Goal: Transaction & Acquisition: Purchase product/service

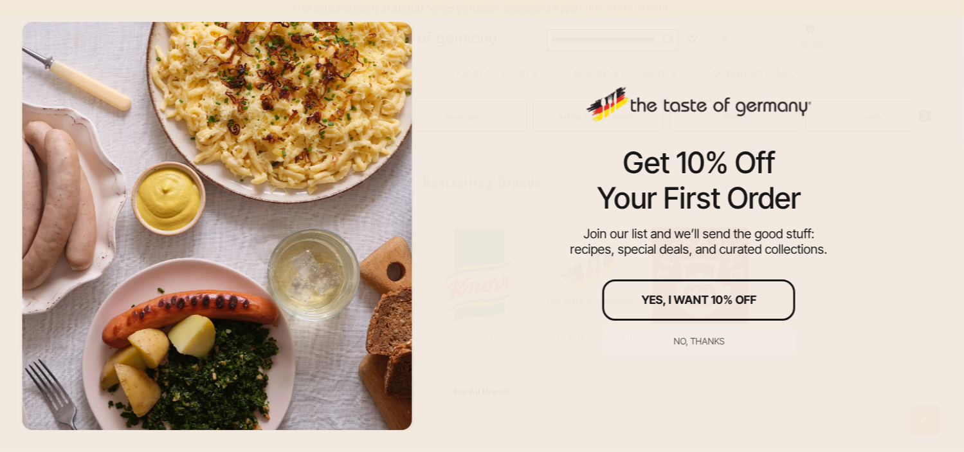
scroll to position [563, 0]
click at [691, 339] on div "No, thanks" at bounding box center [698, 340] width 51 height 9
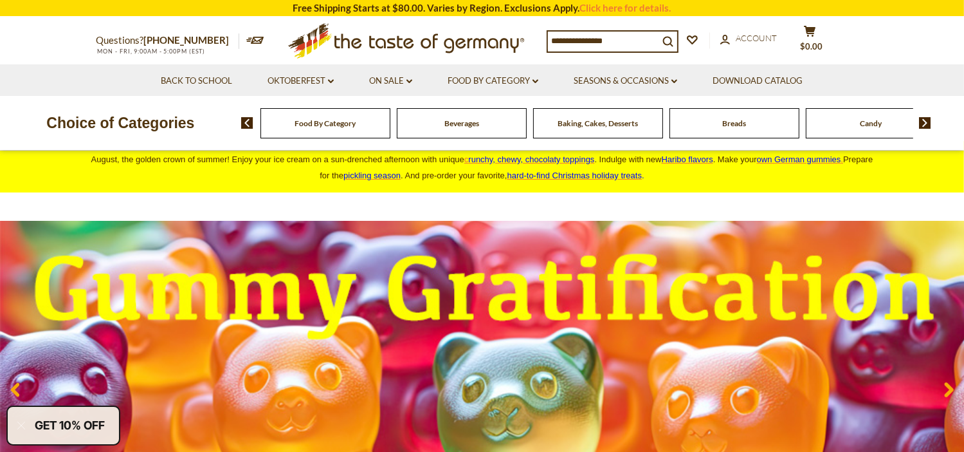
scroll to position [0, 0]
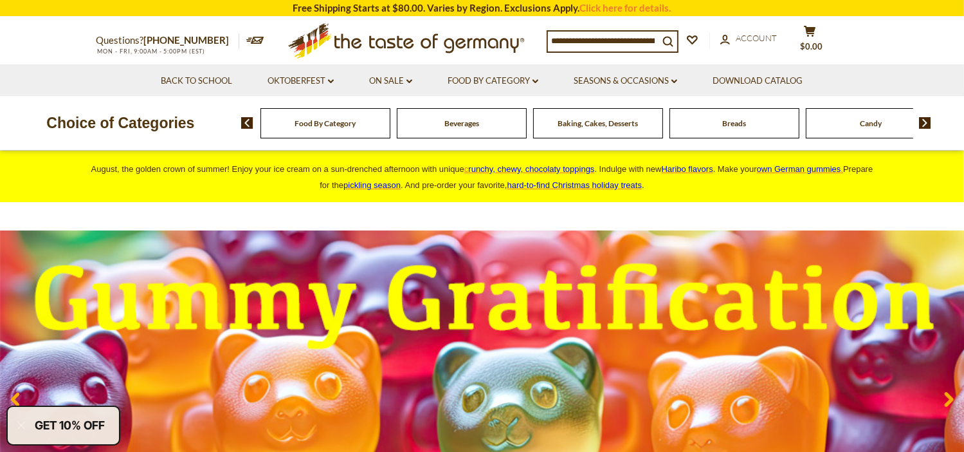
click at [329, 124] on span "Food By Category" at bounding box center [325, 123] width 61 height 10
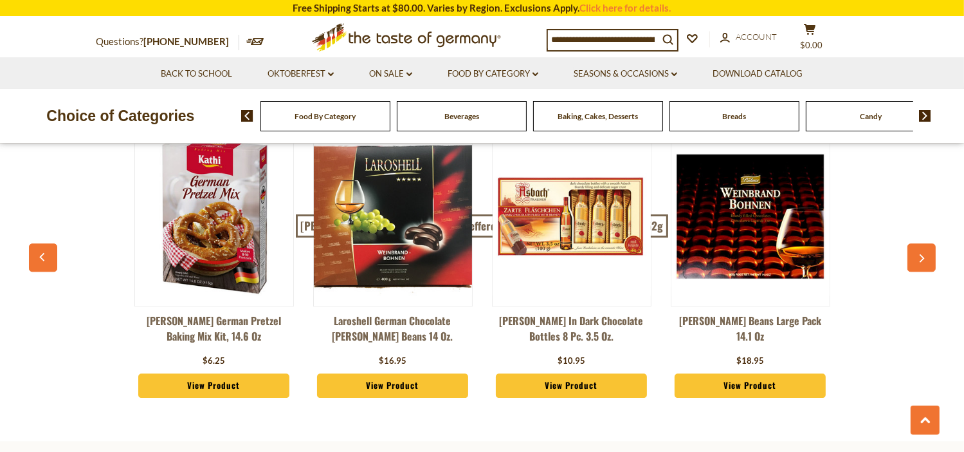
scroll to position [3200, 0]
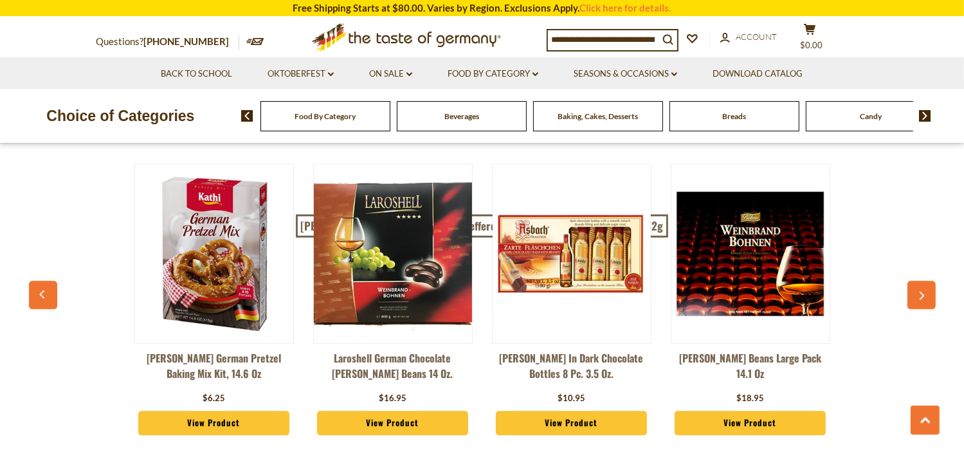
click at [390, 111] on div "Breads" at bounding box center [325, 116] width 130 height 30
click at [729, 120] on span "Breads" at bounding box center [734, 116] width 24 height 10
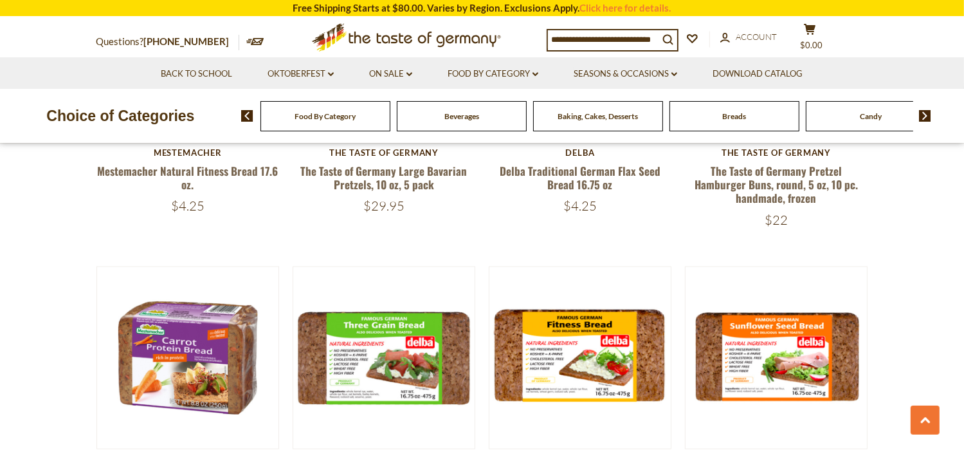
scroll to position [2138, 0]
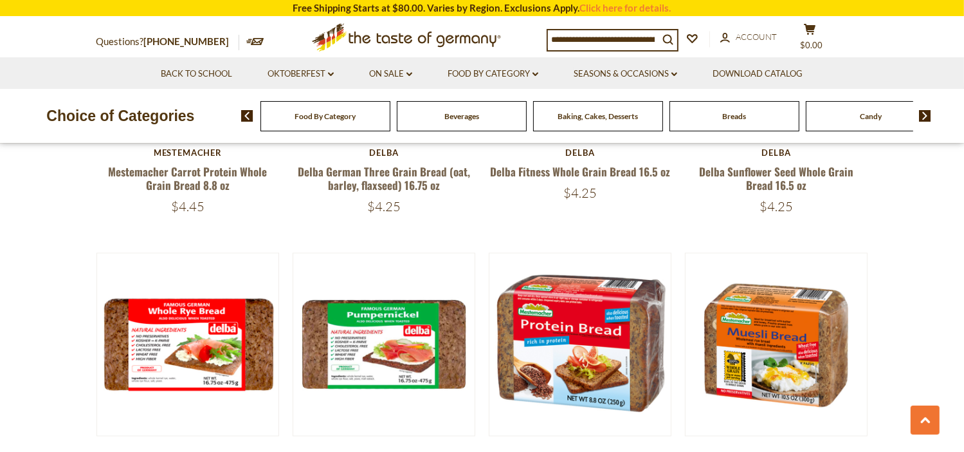
click at [924, 111] on img at bounding box center [925, 116] width 12 height 12
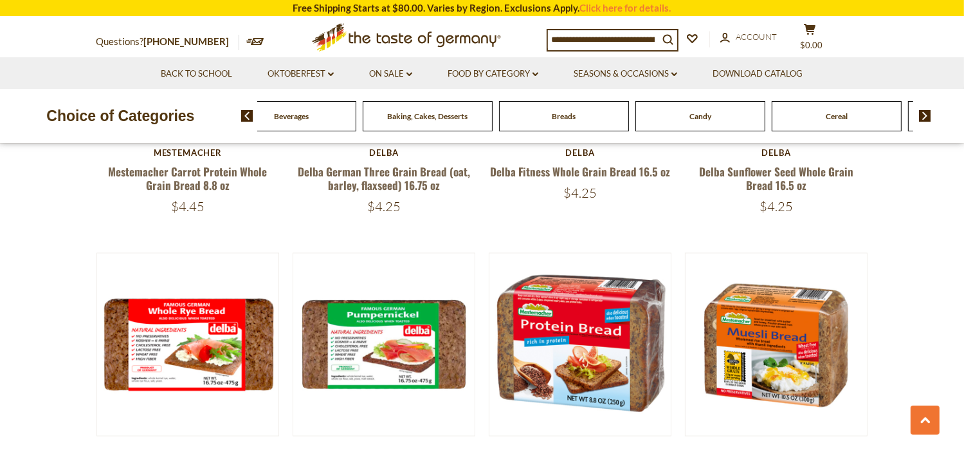
click at [924, 112] on img at bounding box center [925, 116] width 12 height 12
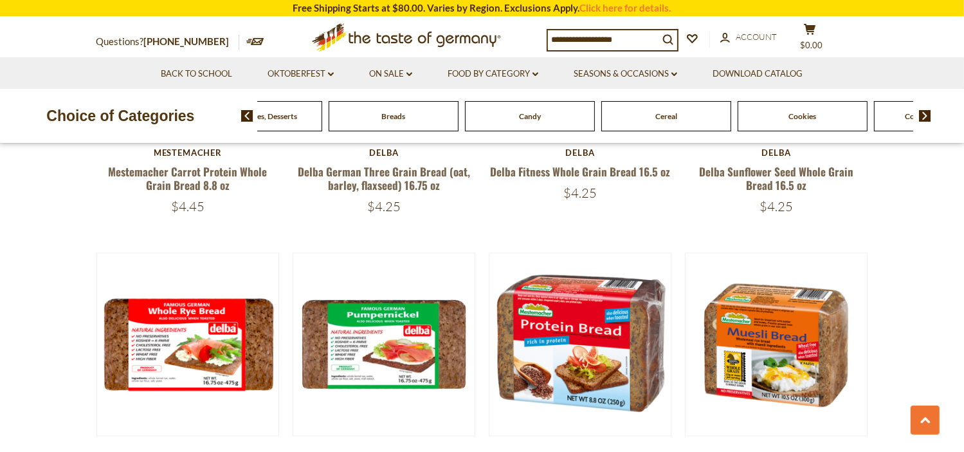
click at [924, 112] on img at bounding box center [925, 116] width 12 height 12
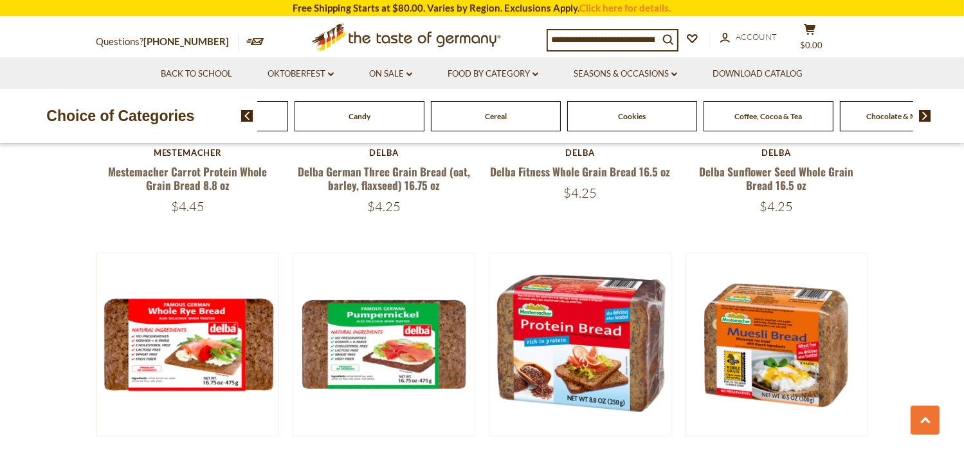
click at [924, 112] on img at bounding box center [925, 116] width 12 height 12
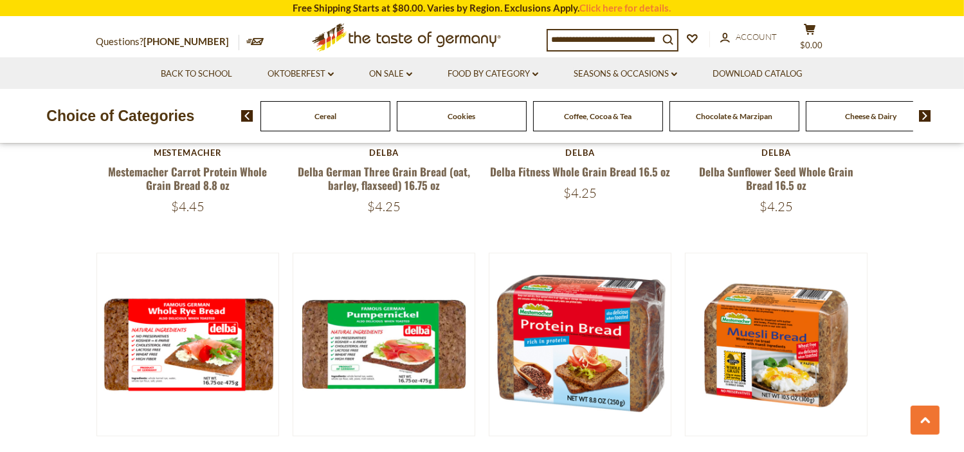
click at [924, 112] on img at bounding box center [925, 116] width 12 height 12
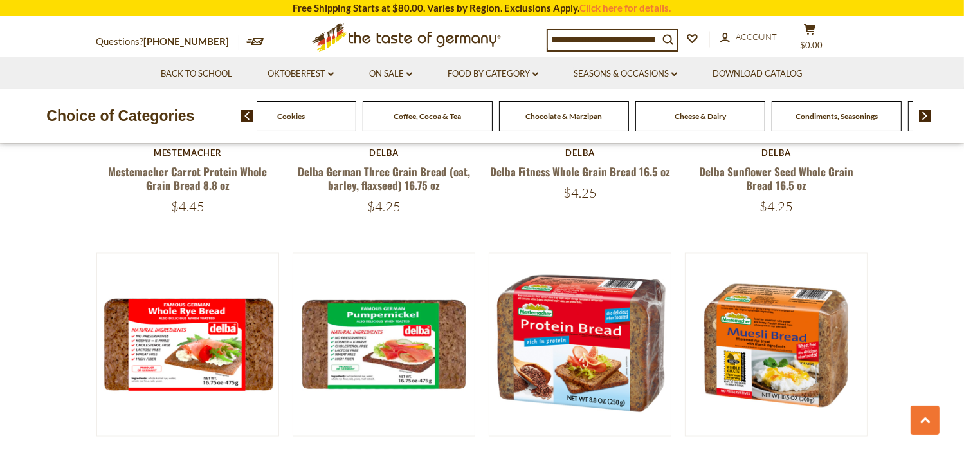
click at [924, 112] on img at bounding box center [925, 116] width 12 height 12
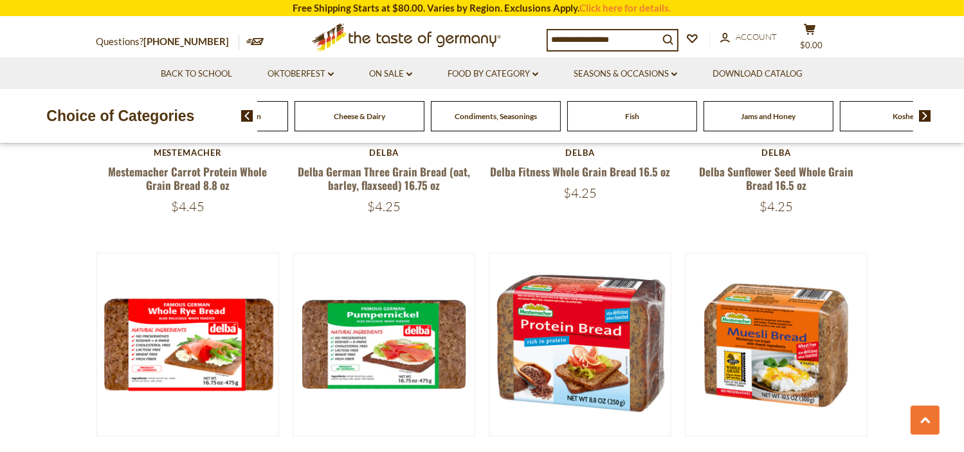
click at [924, 112] on img at bounding box center [925, 116] width 12 height 12
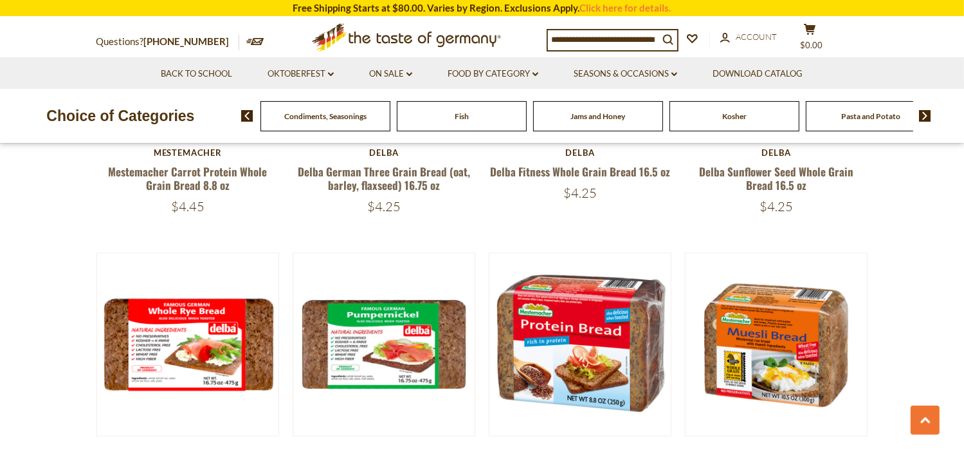
click at [924, 112] on img at bounding box center [925, 116] width 12 height 12
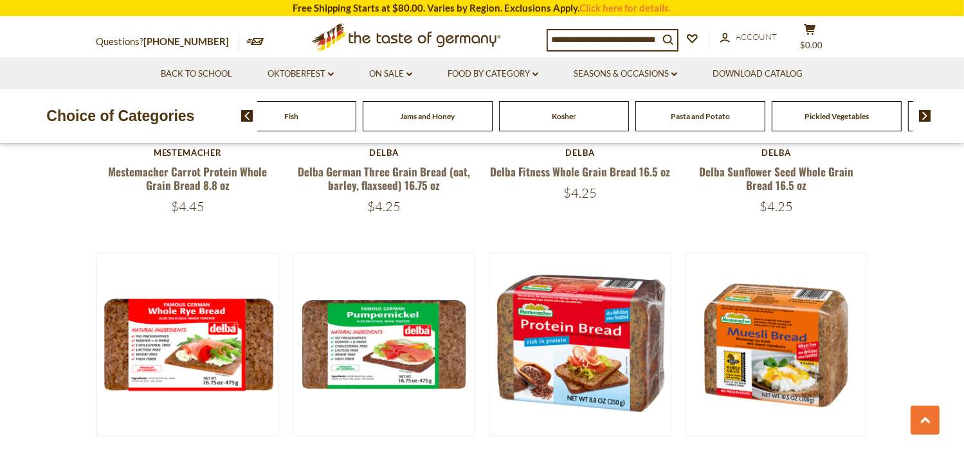
click at [924, 112] on img at bounding box center [925, 116] width 12 height 12
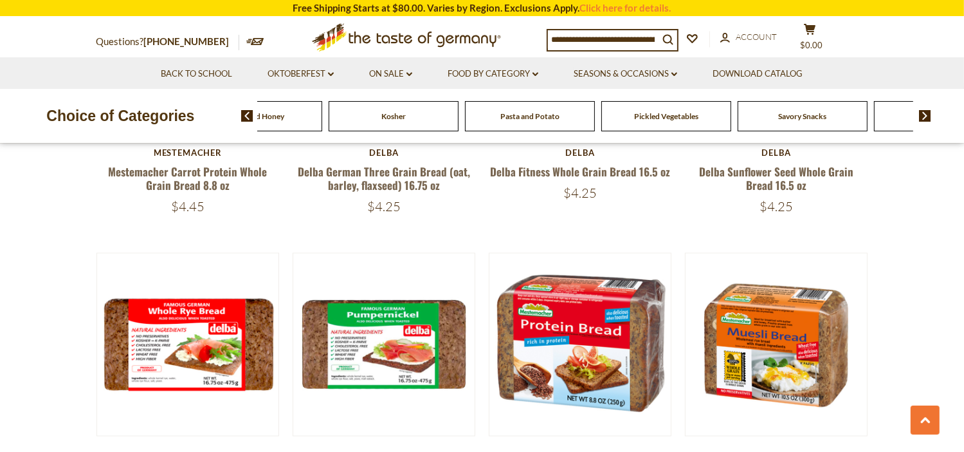
click at [924, 112] on img at bounding box center [925, 116] width 12 height 12
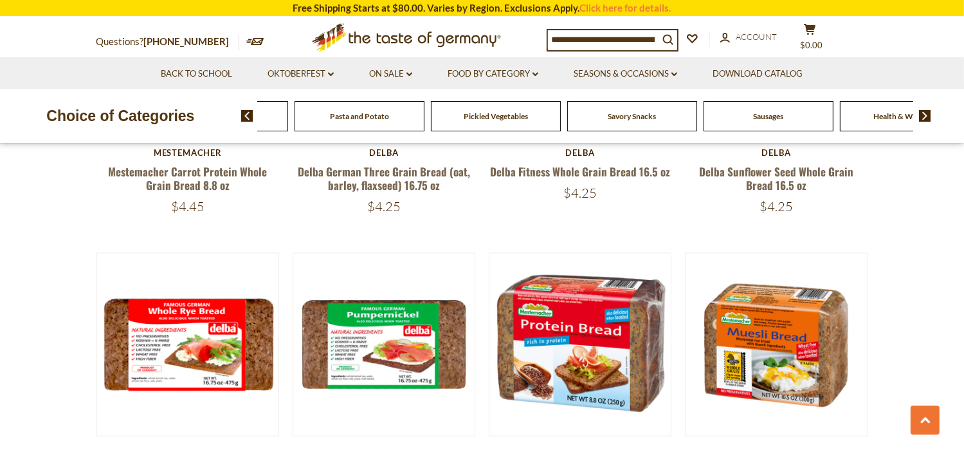
click at [924, 111] on img at bounding box center [925, 116] width 12 height 12
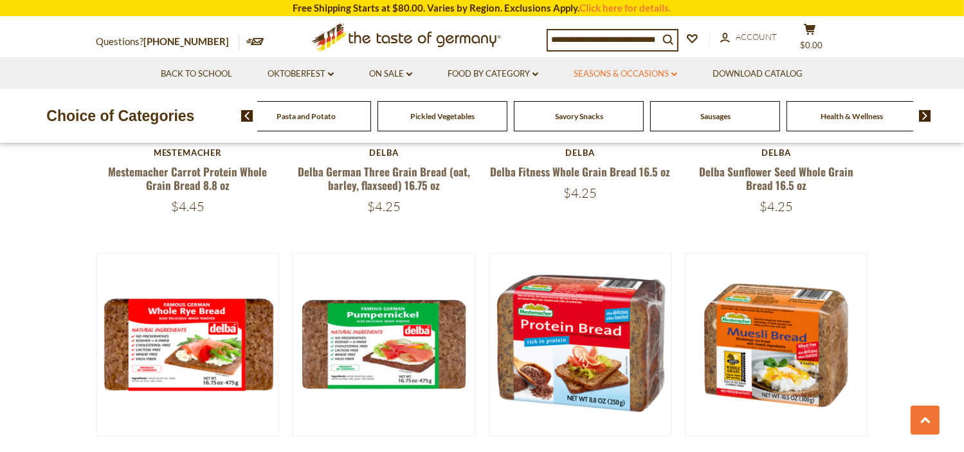
click at [677, 73] on icon "dropdown_arrow" at bounding box center [675, 74] width 6 height 5
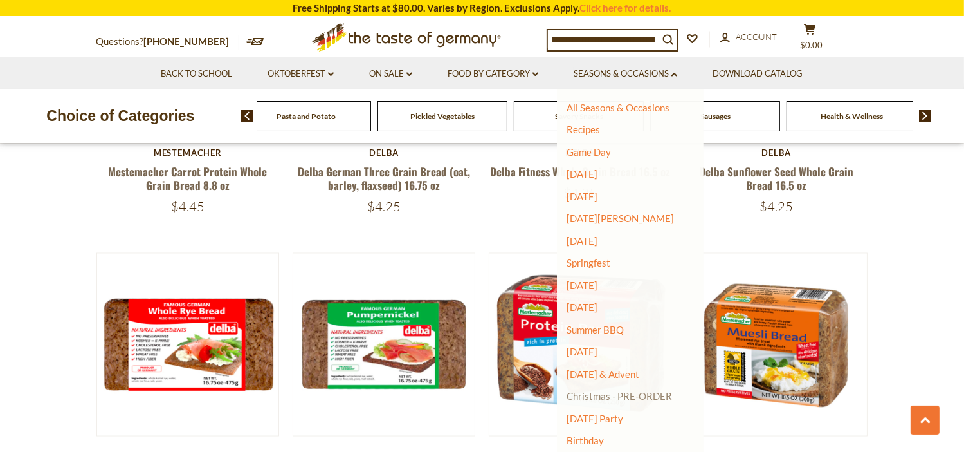
click at [607, 398] on link "Christmas - PRE-ORDER" at bounding box center [619, 396] width 105 height 18
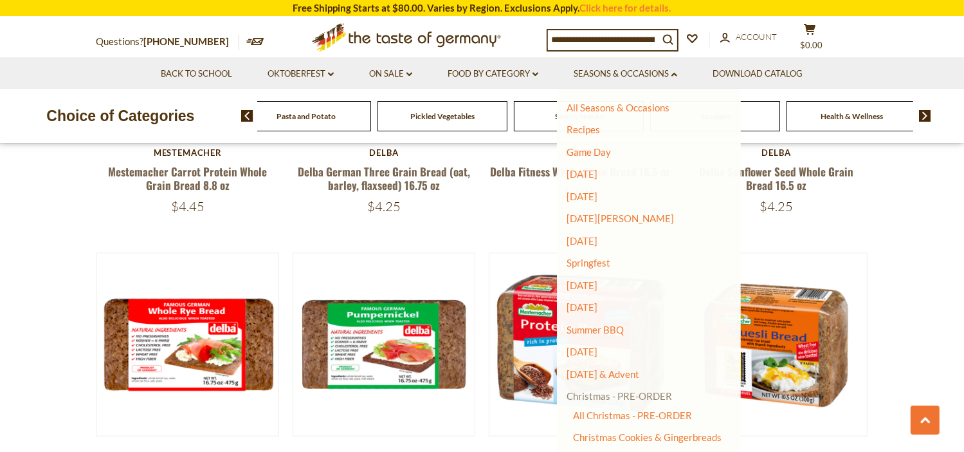
click at [607, 398] on link "Christmas - PRE-ORDER" at bounding box center [619, 396] width 105 height 18
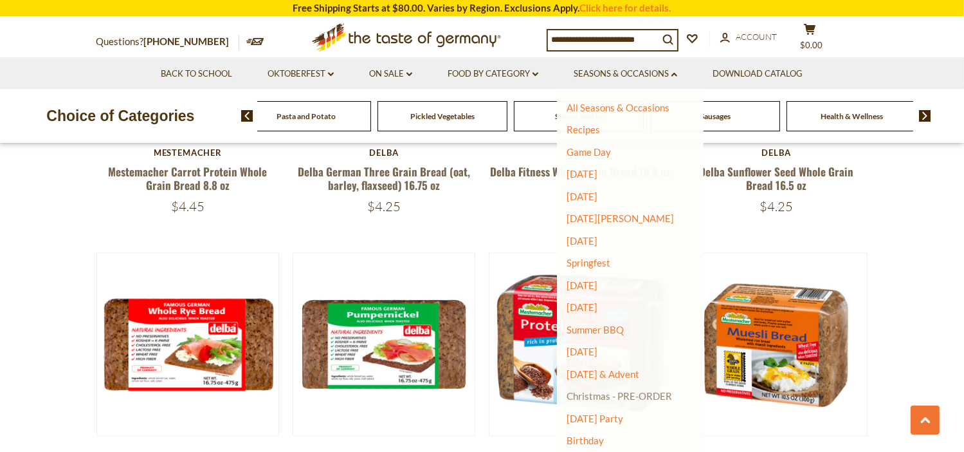
click at [607, 398] on link "Christmas - PRE-ORDER" at bounding box center [619, 396] width 105 height 18
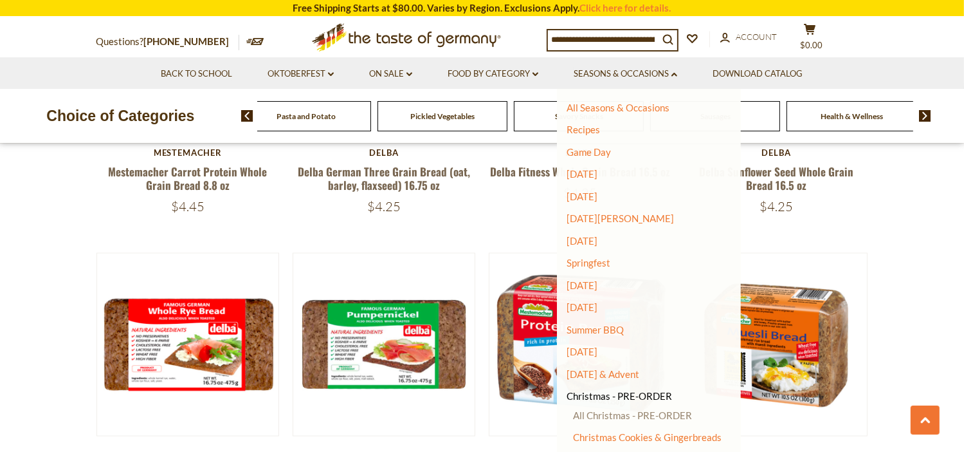
click at [605, 419] on link "All Christmas - PRE-ORDER" at bounding box center [632, 415] width 119 height 12
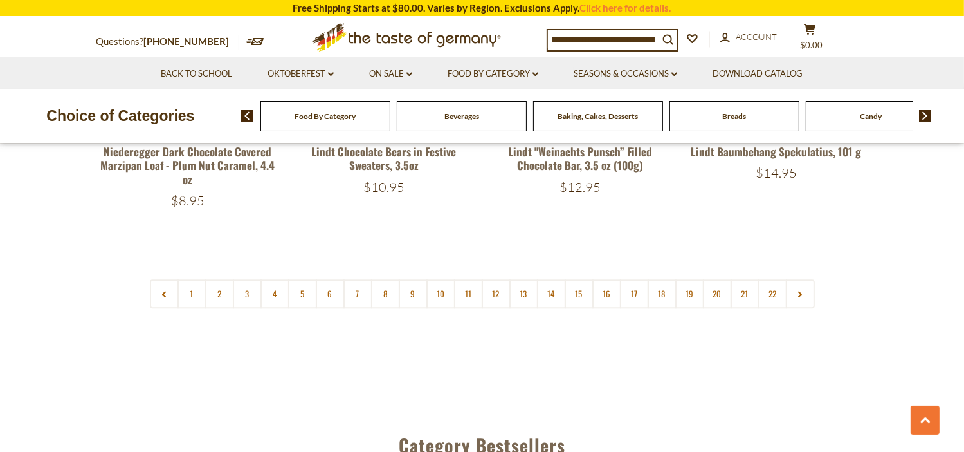
scroll to position [3136, 0]
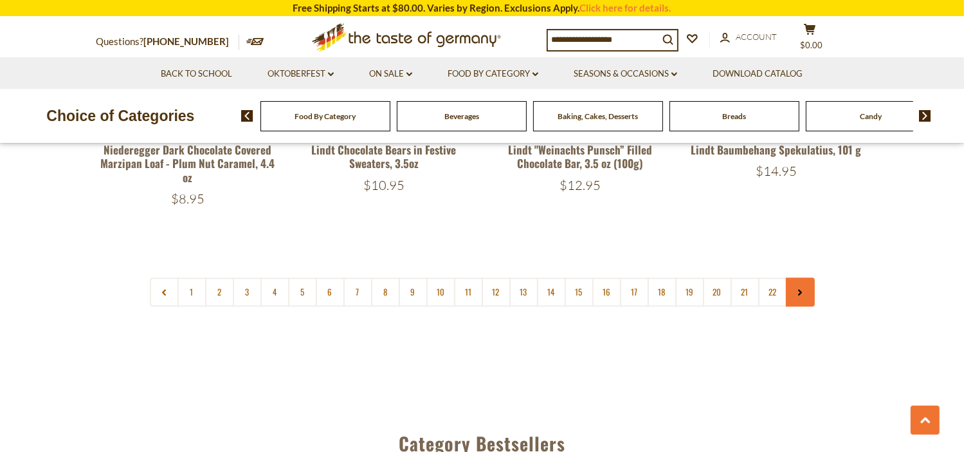
click at [801, 281] on link at bounding box center [800, 291] width 29 height 29
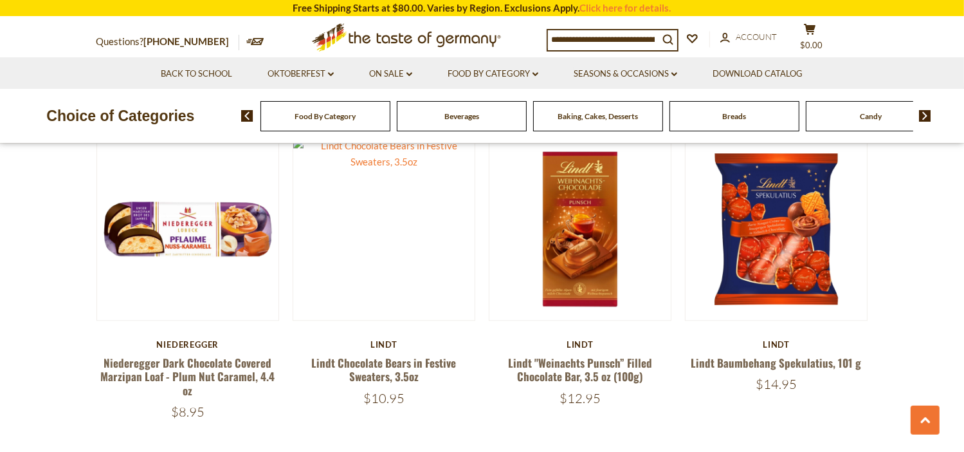
scroll to position [3039, 0]
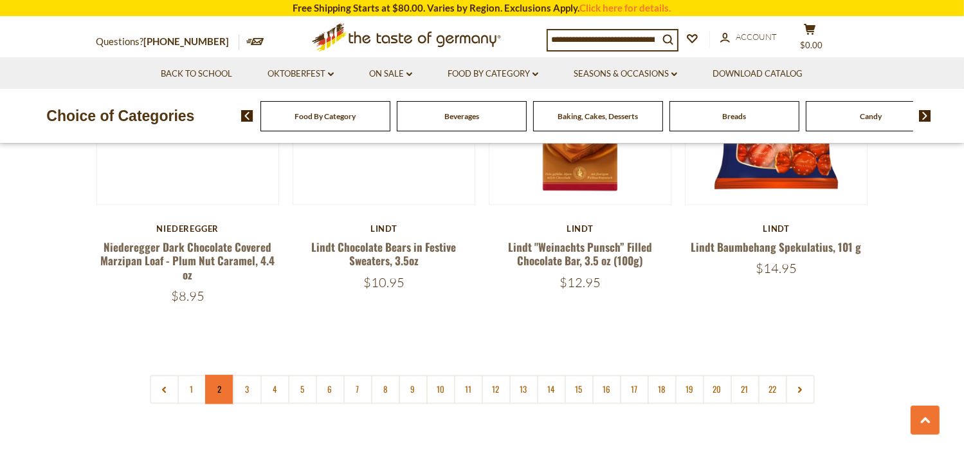
click at [219, 374] on link "2" at bounding box center [219, 388] width 29 height 29
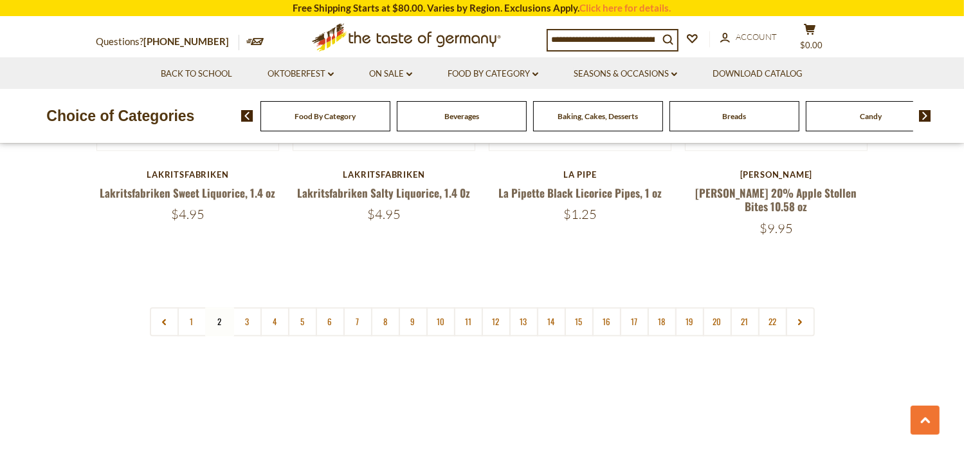
scroll to position [3120, 0]
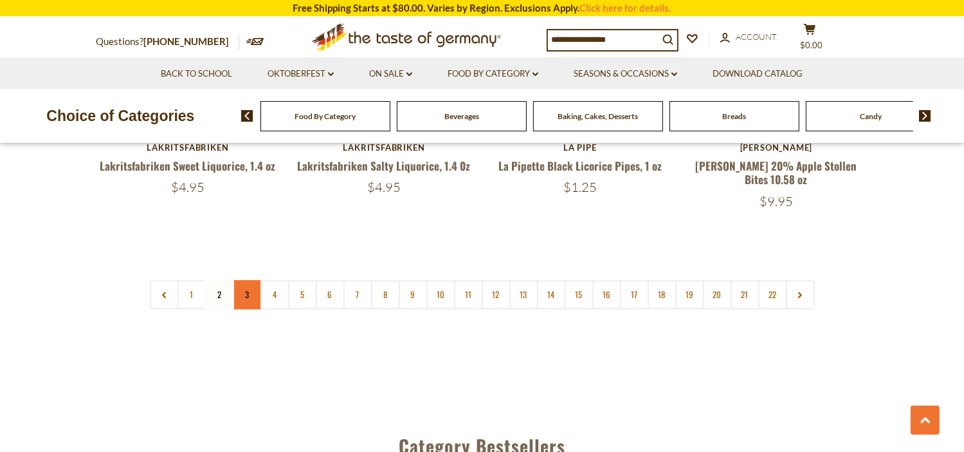
click at [247, 280] on link "3" at bounding box center [247, 294] width 29 height 29
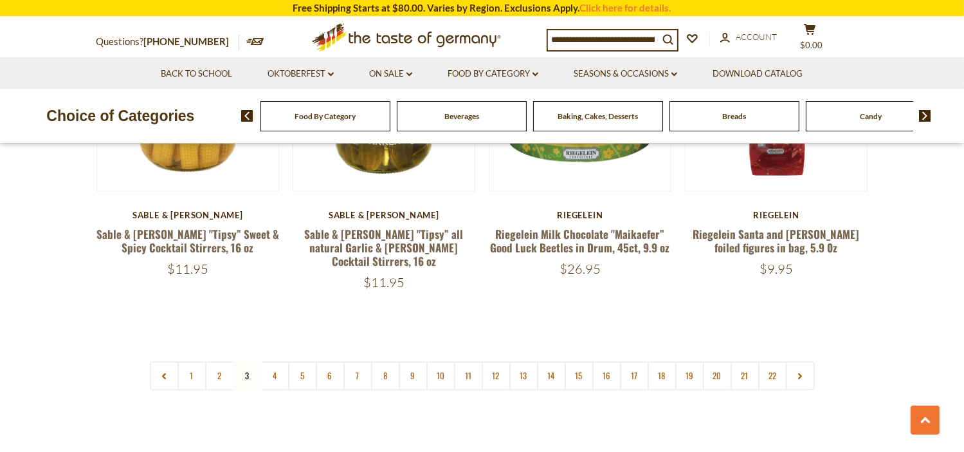
scroll to position [3080, 0]
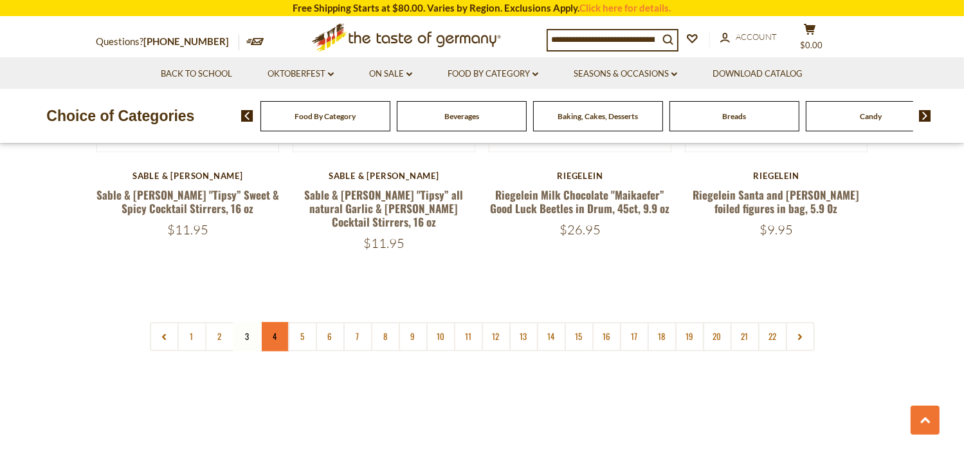
click at [274, 322] on link "4" at bounding box center [274, 336] width 29 height 29
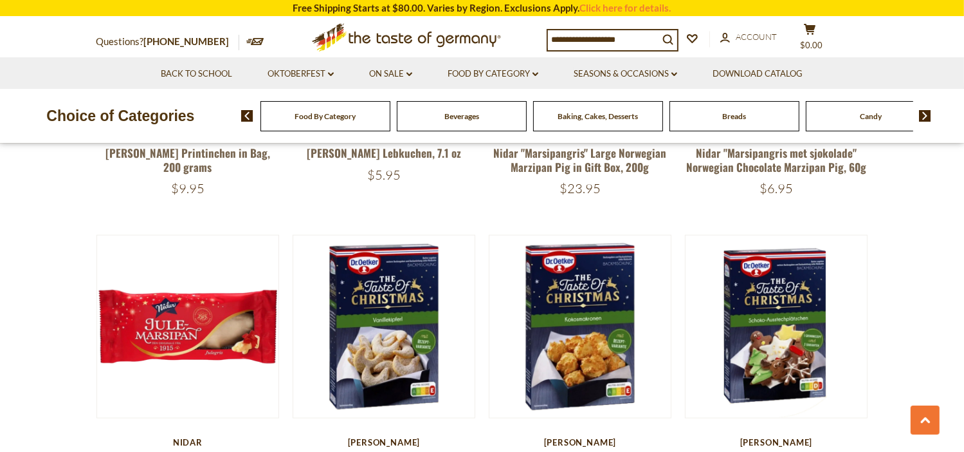
scroll to position [1665, 0]
